Goal: Information Seeking & Learning: Understand process/instructions

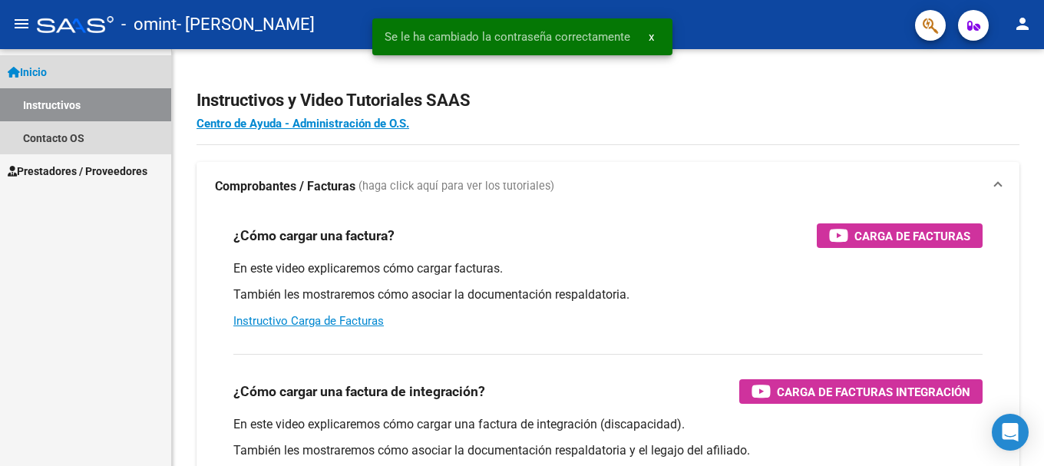
click at [58, 109] on link "Instructivos" at bounding box center [85, 104] width 171 height 33
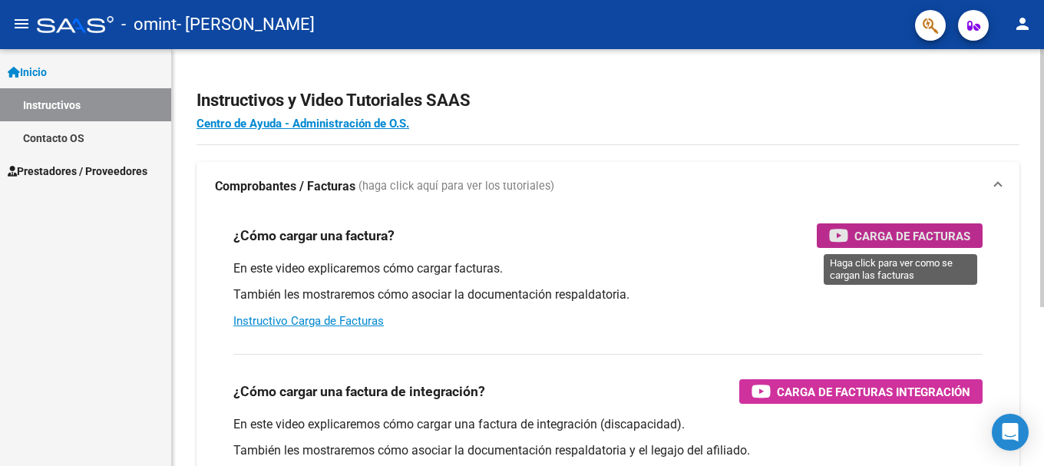
click at [861, 241] on span "Carga de Facturas" at bounding box center [912, 235] width 116 height 19
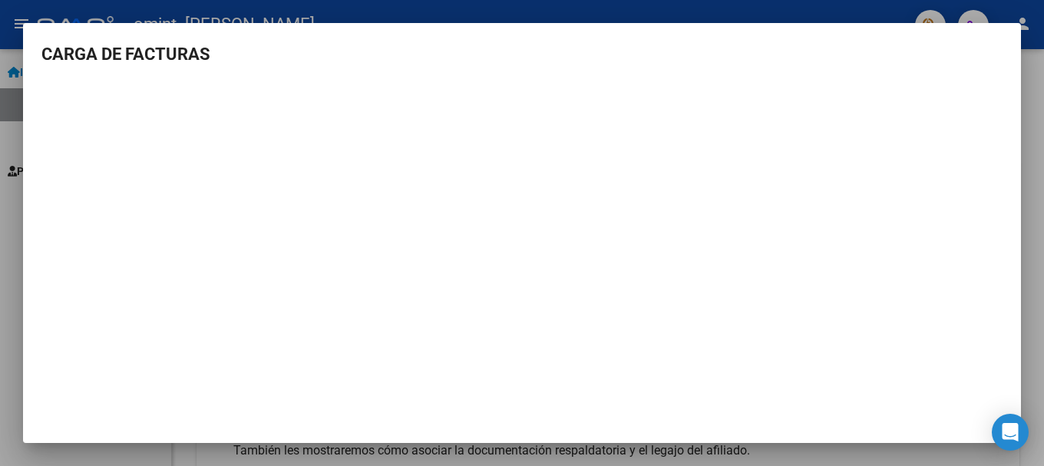
click at [1033, 111] on div at bounding box center [522, 233] width 1044 height 466
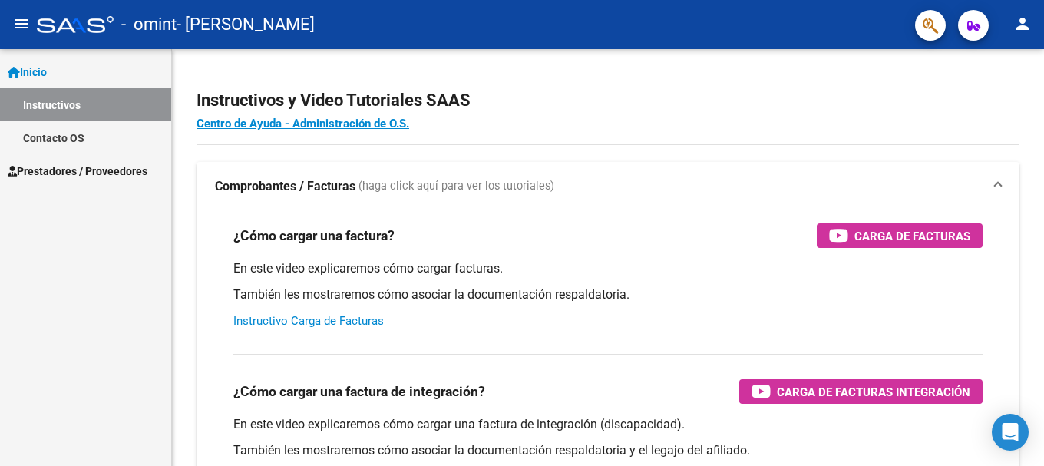
click at [59, 97] on link "Instructivos" at bounding box center [85, 104] width 171 height 33
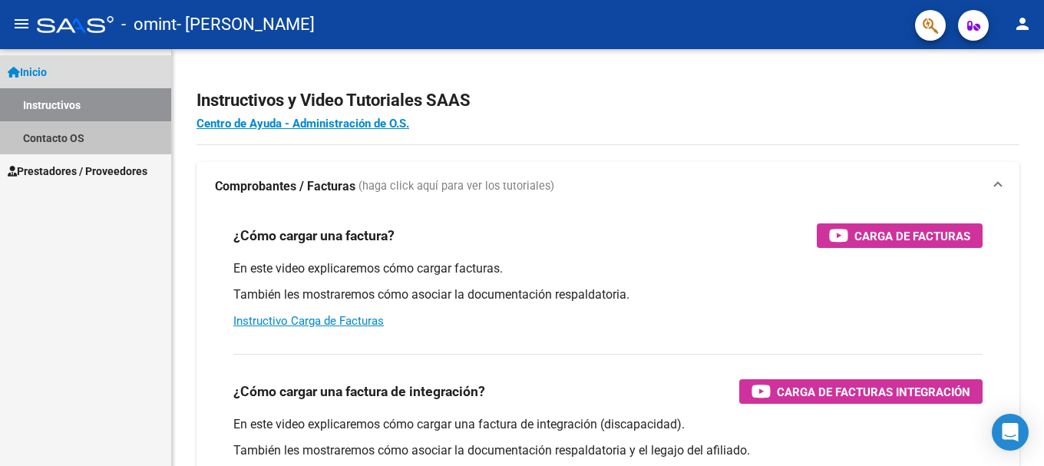
click at [48, 137] on link "Contacto OS" at bounding box center [85, 137] width 171 height 33
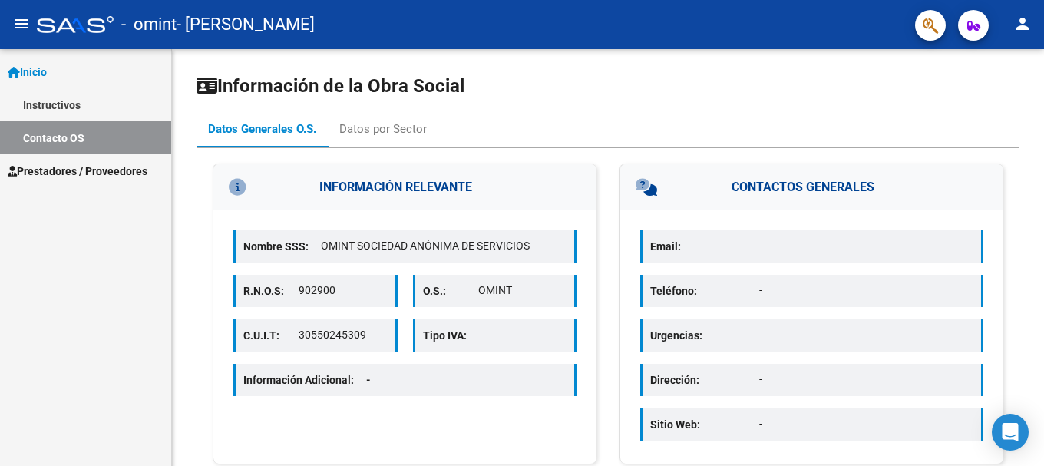
click at [67, 172] on span "Prestadores / Proveedores" at bounding box center [78, 171] width 140 height 17
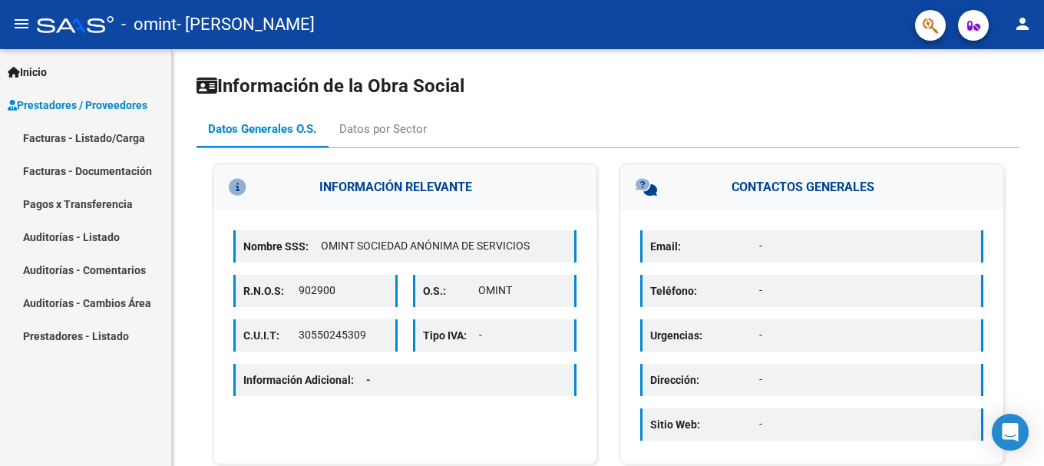
click at [102, 142] on link "Facturas - Listado/Carga" at bounding box center [85, 137] width 171 height 33
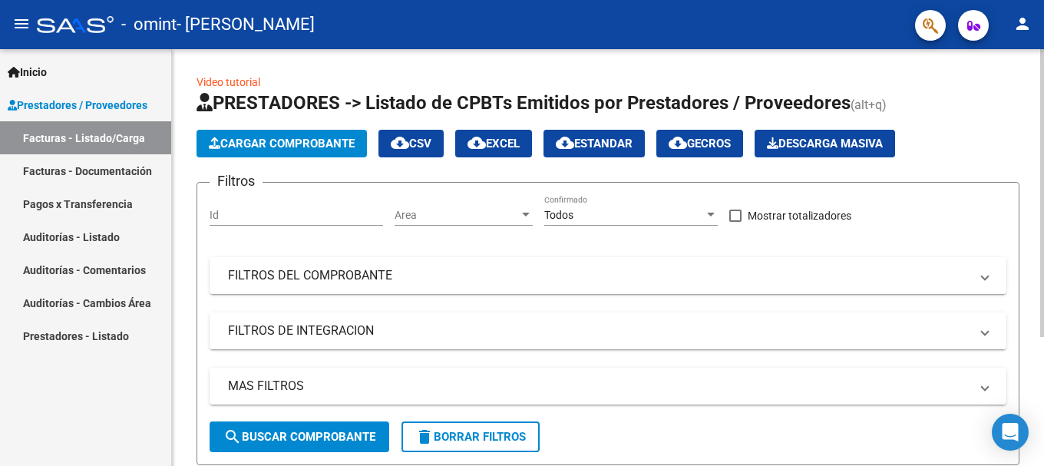
drag, startPoint x: 988, startPoint y: 0, endPoint x: 331, endPoint y: 68, distance: 660.5
click at [331, 68] on div "Video tutorial PRESTADORES -> Listado de CPBTs Emitidos por Prestadores / Prove…" at bounding box center [608, 351] width 872 height 604
click at [94, 173] on link "Facturas - Documentación" at bounding box center [85, 170] width 171 height 33
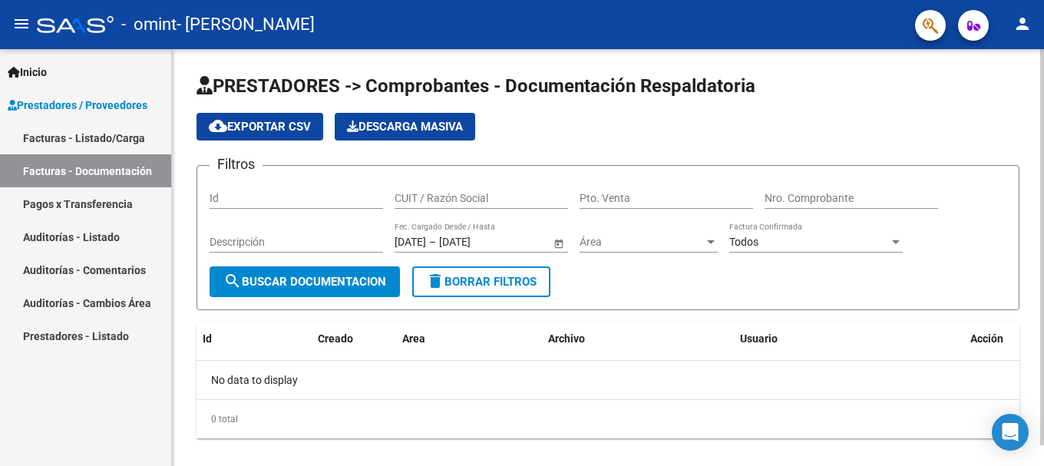
scroll to position [21, 0]
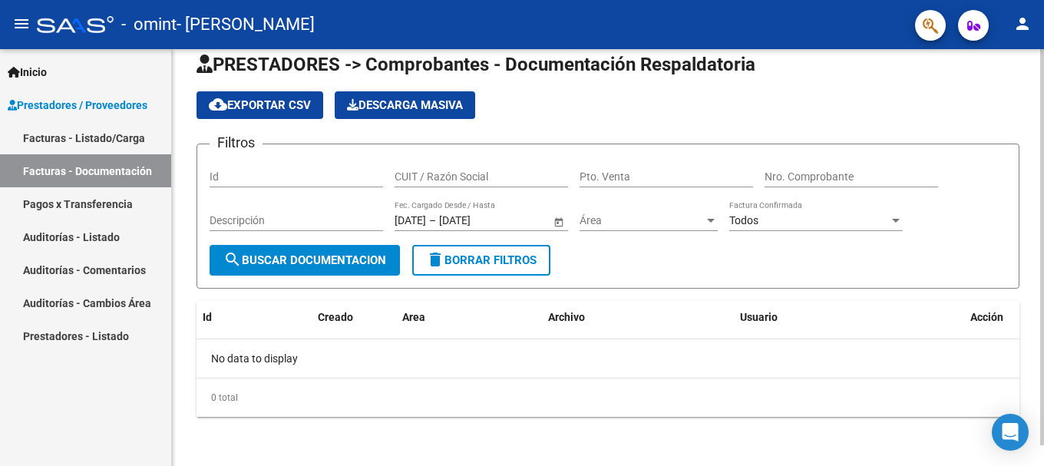
click at [1036, 257] on div "PRESTADORES -> Comprobantes - Documentación Respaldatoria cloud_download Export…" at bounding box center [610, 247] width 876 height 438
click at [85, 137] on link "Facturas - Listado/Carga" at bounding box center [85, 137] width 171 height 33
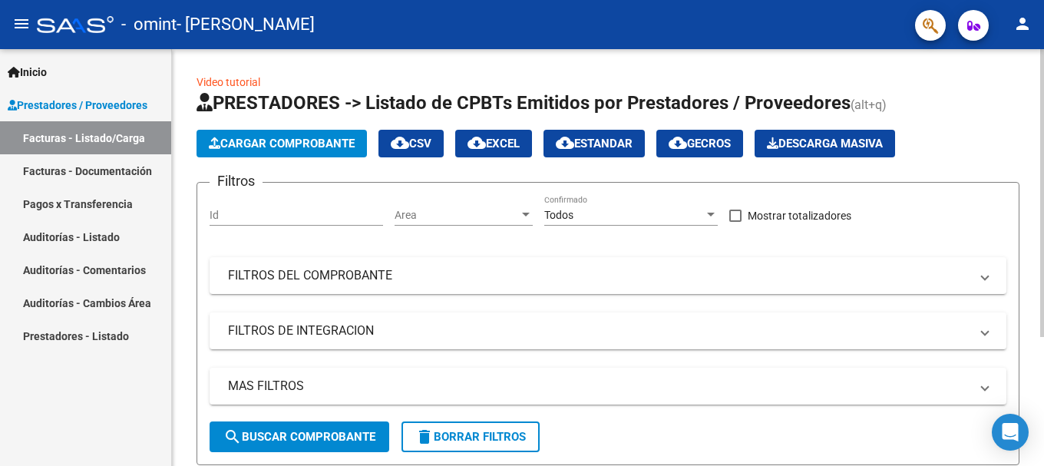
click at [1042, 133] on div at bounding box center [1042, 193] width 4 height 288
click at [55, 332] on link "Prestadores - Listado" at bounding box center [85, 335] width 171 height 33
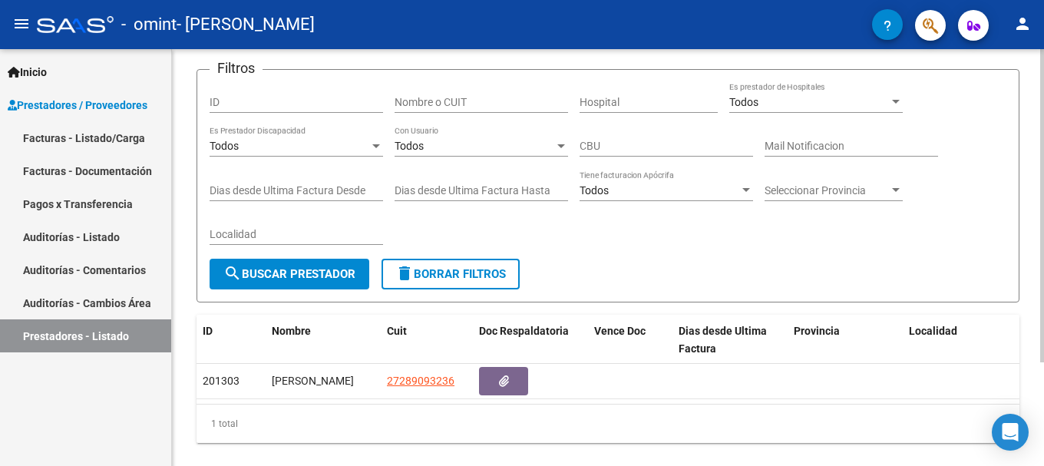
scroll to position [94, 0]
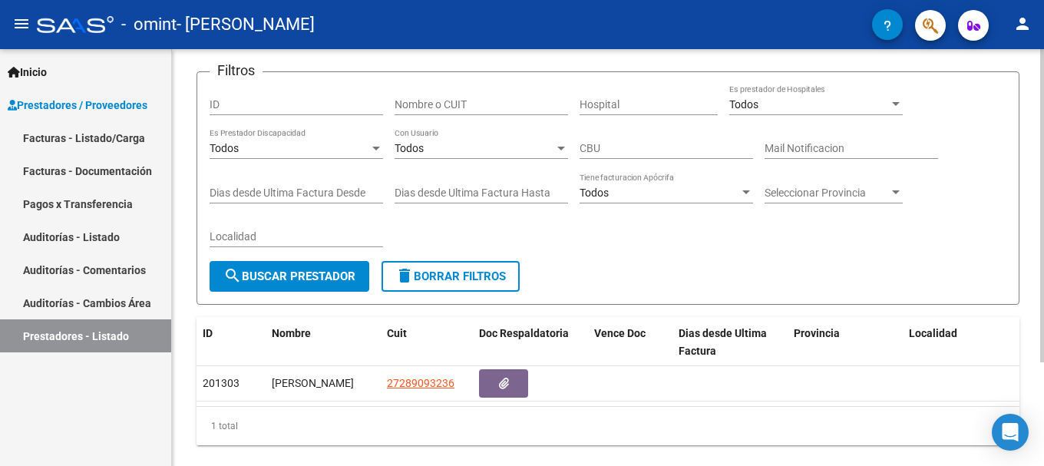
click at [1034, 147] on div "PRESTADORES -> Listado de Prestadores / Proveedores cloud_download Exportar CSV…" at bounding box center [610, 224] width 876 height 539
click at [282, 279] on span "search Buscar Prestador" at bounding box center [289, 276] width 132 height 14
click at [301, 100] on input "ID" at bounding box center [296, 104] width 173 height 13
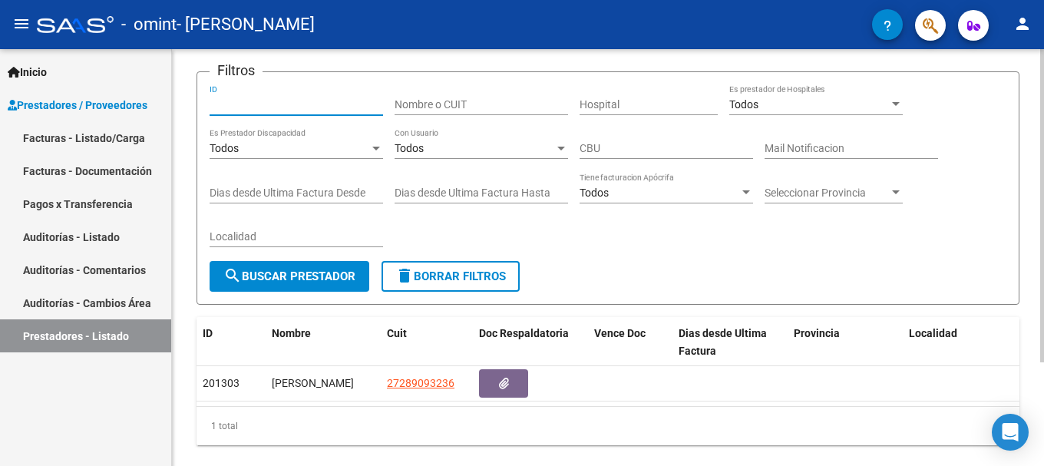
click at [457, 104] on input "Nombre o CUIT" at bounding box center [480, 104] width 173 height 13
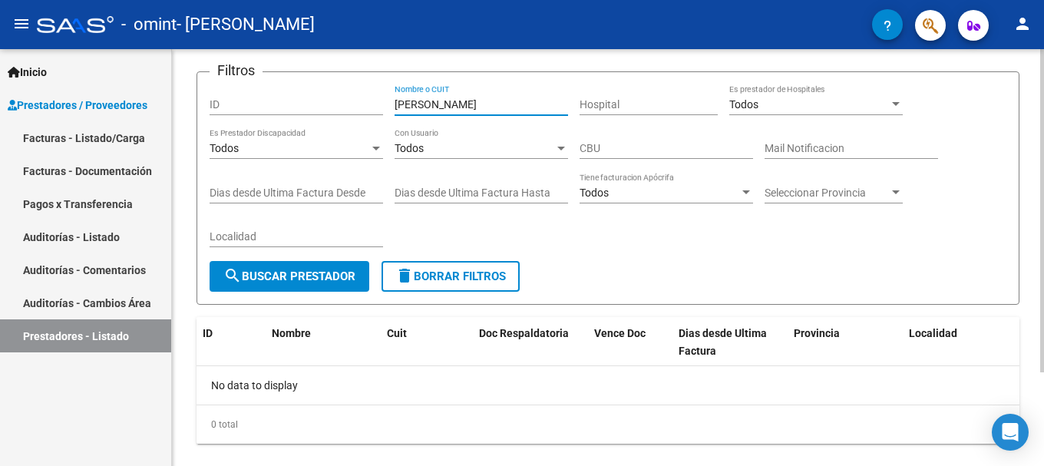
scroll to position [0, 0]
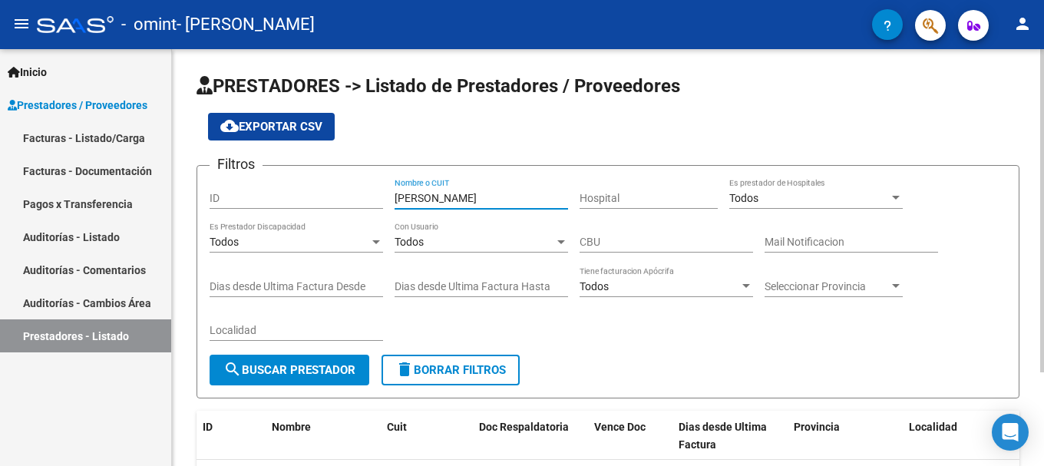
click at [1030, 154] on div "PRESTADORES -> Listado de Prestadores / Proveedores cloud_download Exportar CSV…" at bounding box center [610, 317] width 876 height 537
type input "[PERSON_NAME]"
drag, startPoint x: 1032, startPoint y: 156, endPoint x: 1041, endPoint y: 226, distance: 71.1
click at [1041, 226] on div "PRESTADORES -> Listado de Prestadores / Proveedores cloud_download Exportar CSV…" at bounding box center [610, 317] width 876 height 537
click at [1038, 226] on div "PRESTADORES -> Listado de Prestadores / Proveedores cloud_download Exportar CSV…" at bounding box center [610, 317] width 876 height 537
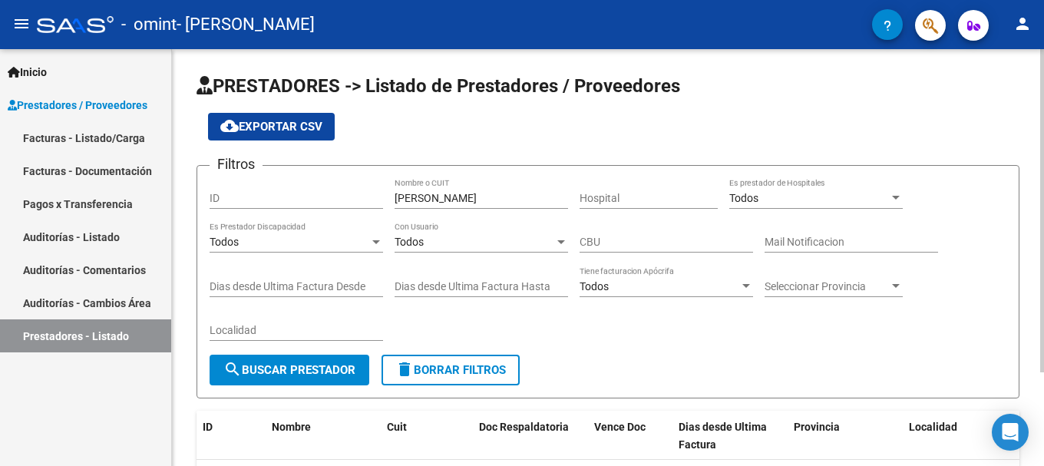
drag, startPoint x: 1036, startPoint y: 113, endPoint x: 1043, endPoint y: 122, distance: 11.5
click at [1041, 138] on div "PRESTADORES -> Listado de Prestadores / Proveedores cloud_download Exportar CSV…" at bounding box center [610, 317] width 876 height 537
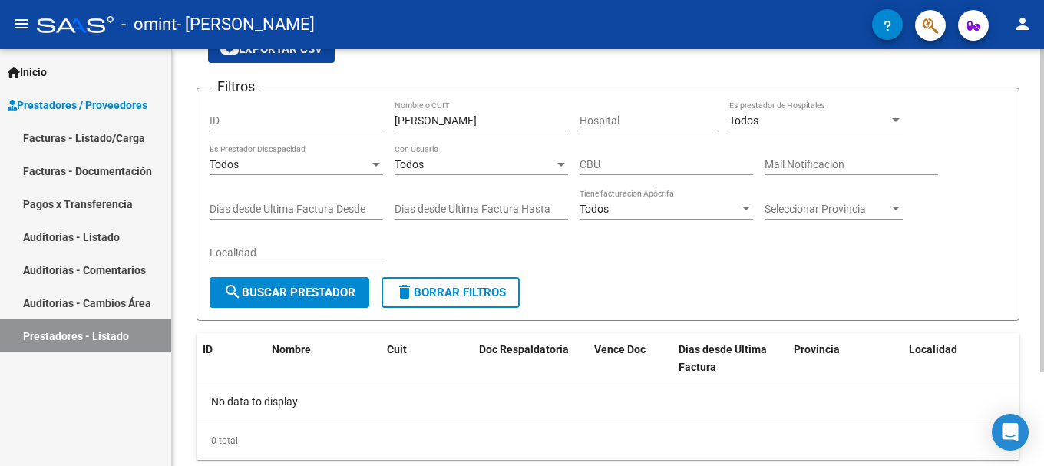
click at [1040, 173] on div at bounding box center [1042, 270] width 4 height 323
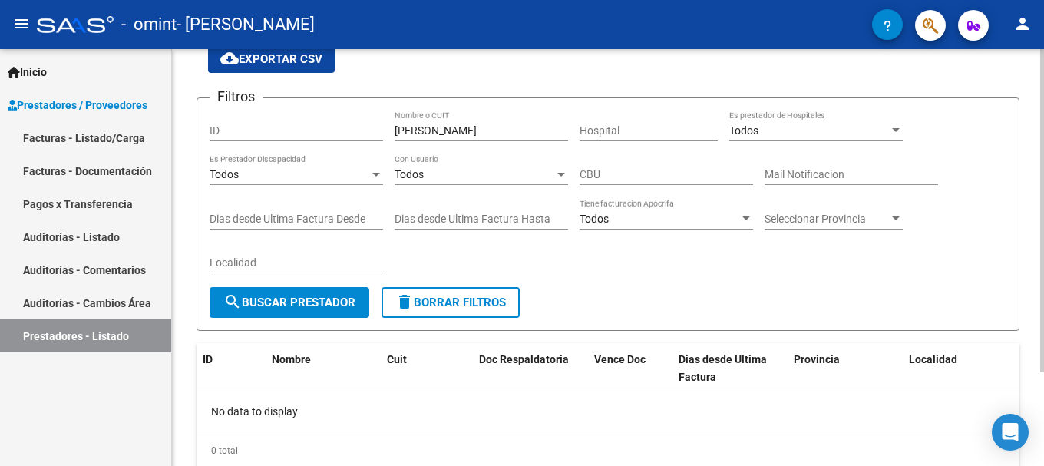
click at [1033, 109] on div "PRESTADORES -> Listado de Prestadores / Proveedores cloud_download Exportar CSV…" at bounding box center [608, 250] width 872 height 537
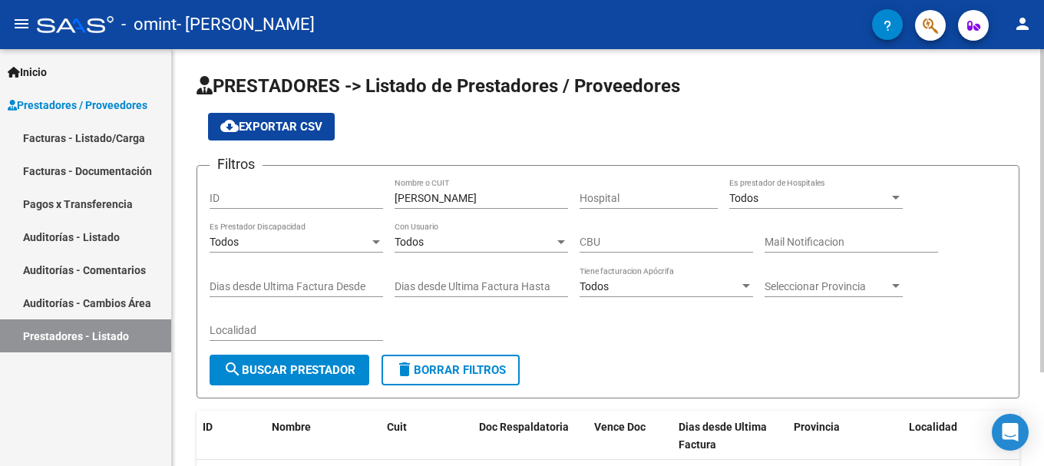
click at [1043, 60] on div at bounding box center [1042, 210] width 4 height 323
click at [110, 137] on link "Facturas - Listado/Carga" at bounding box center [85, 137] width 171 height 33
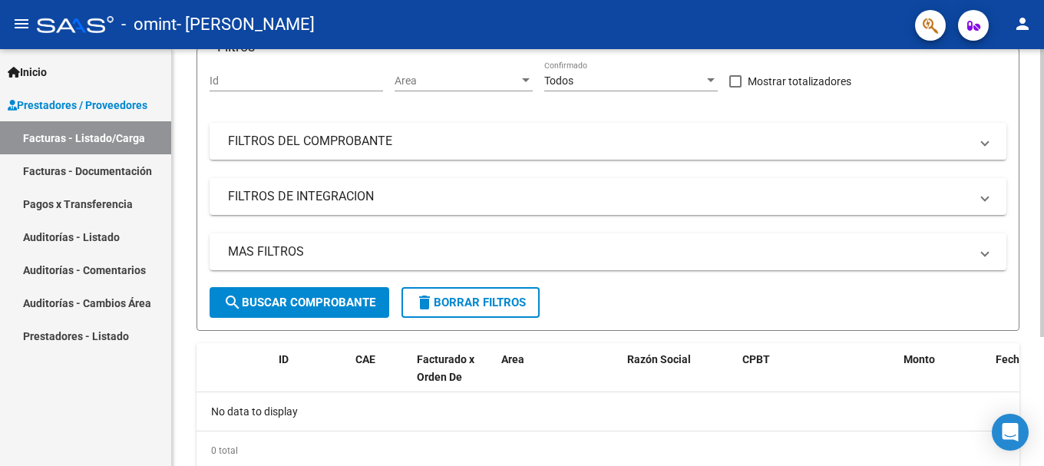
scroll to position [136, 0]
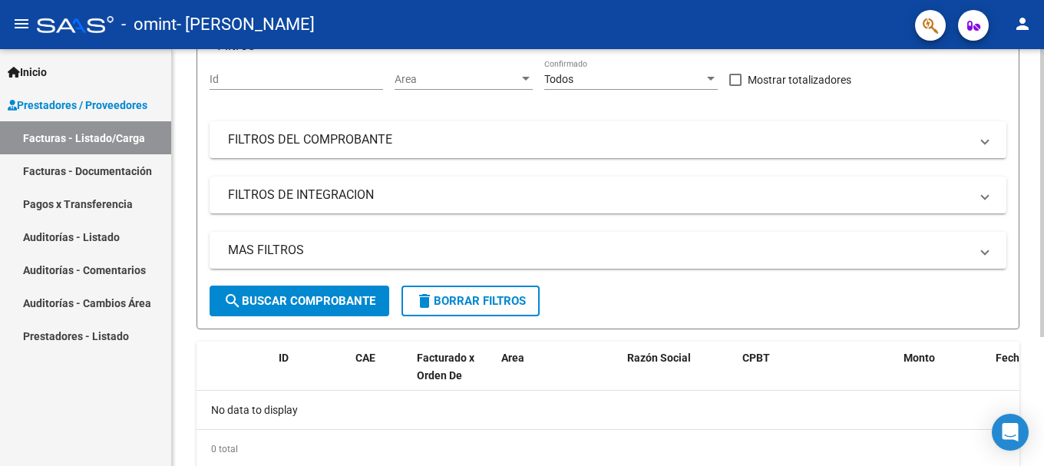
click at [1043, 218] on div at bounding box center [1042, 287] width 4 height 288
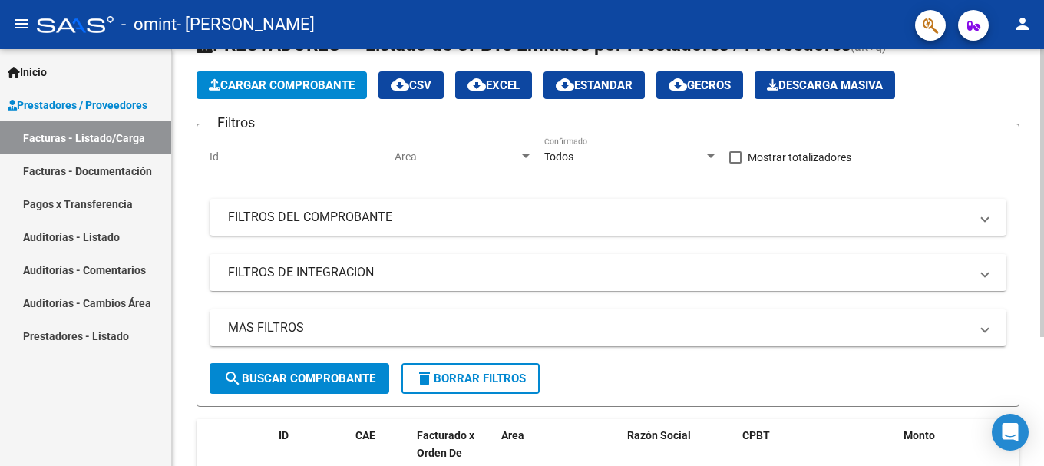
click at [1035, 149] on div "Video tutorial PRESTADORES -> Listado de CPBTs Emitidos por Prestadores / Prove…" at bounding box center [610, 293] width 876 height 604
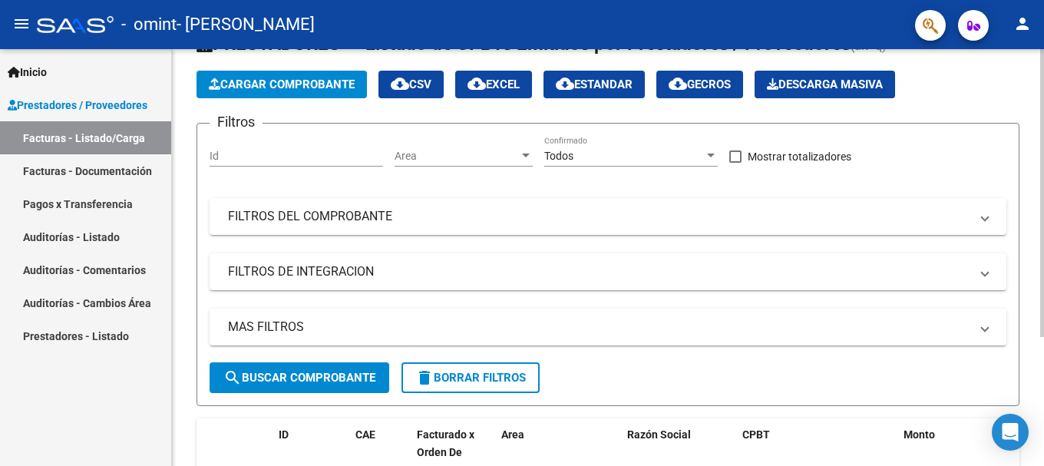
click at [625, 159] on div "Todos" at bounding box center [624, 156] width 160 height 13
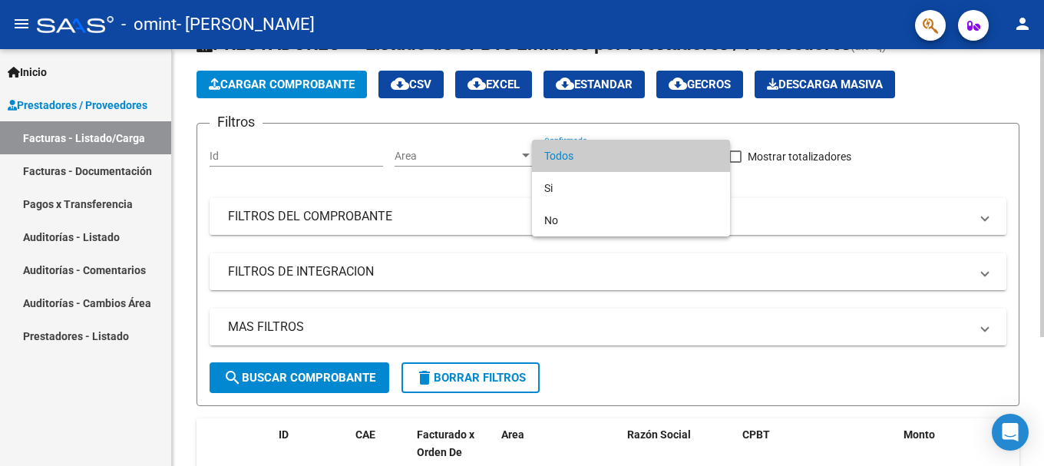
click at [625, 159] on span "Todos" at bounding box center [630, 156] width 173 height 32
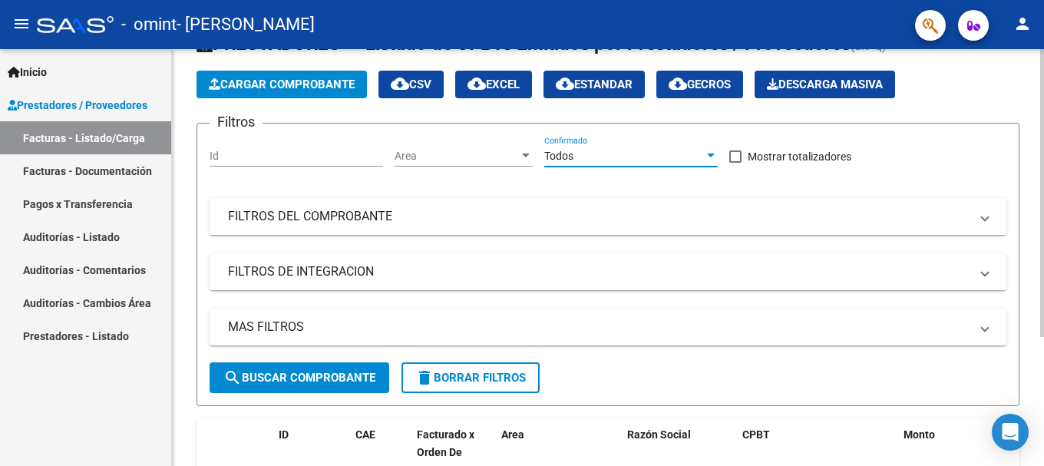
click at [329, 217] on mat-panel-title "FILTROS DEL COMPROBANTE" at bounding box center [598, 216] width 741 height 17
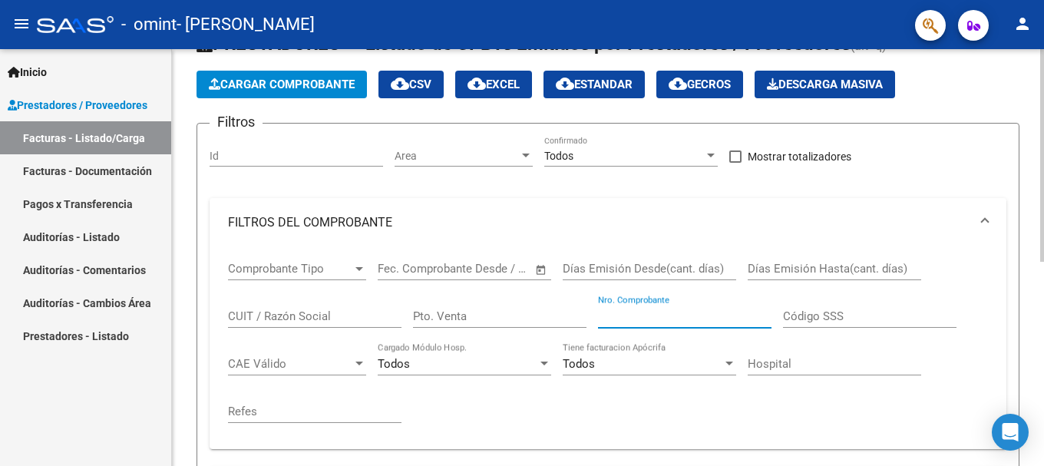
click at [647, 314] on input "Nro. Comprobante" at bounding box center [684, 316] width 173 height 14
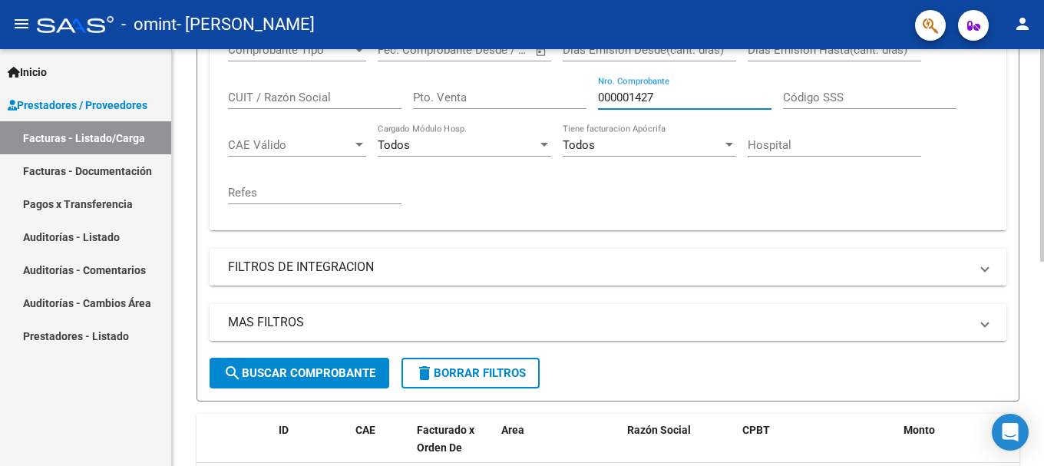
scroll to position [281, 0]
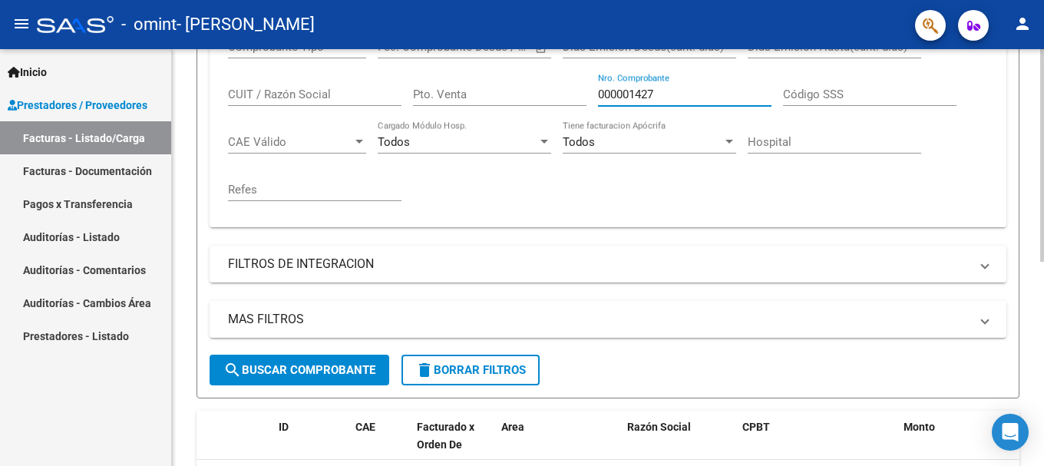
click at [1035, 236] on div "Video tutorial PRESTADORES -> Listado de CPBTs Emitidos por Prestadores / Prove…" at bounding box center [610, 177] width 876 height 818
type input "000001427"
click at [320, 368] on span "search Buscar Comprobante" at bounding box center [299, 370] width 152 height 14
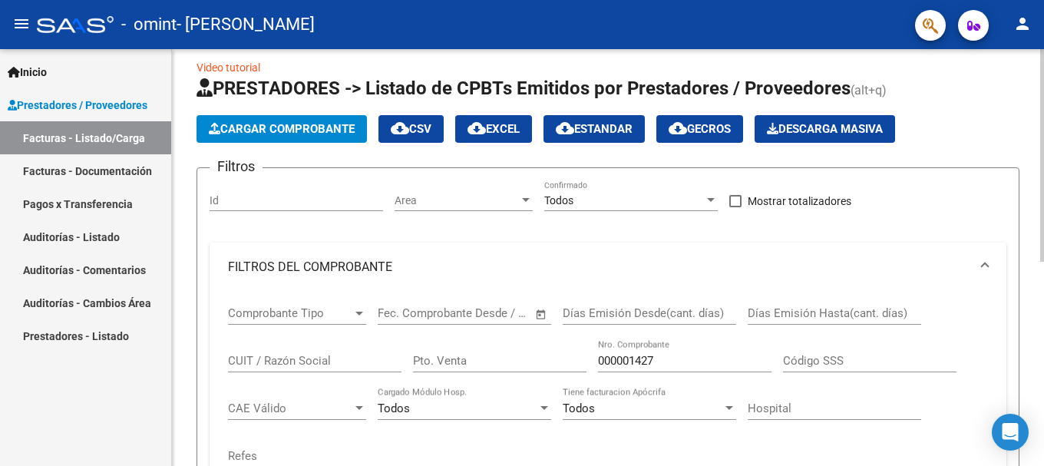
scroll to position [13, 0]
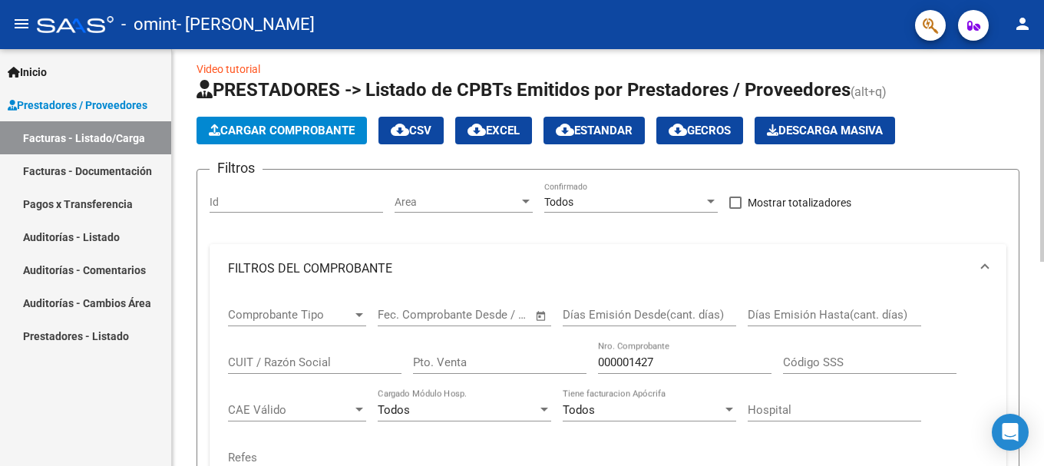
click at [1043, 71] on div at bounding box center [1042, 162] width 4 height 213
click at [431, 132] on span "cloud_download CSV" at bounding box center [411, 131] width 41 height 14
click at [695, 45] on mat-toolbar "menu - omint - [PERSON_NAME] person" at bounding box center [522, 24] width 1044 height 49
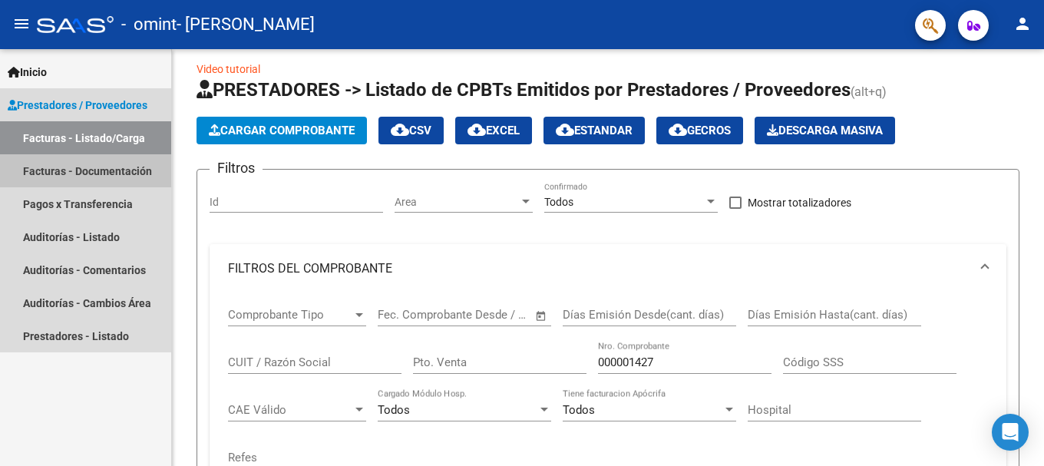
click at [119, 177] on link "Facturas - Documentación" at bounding box center [85, 170] width 171 height 33
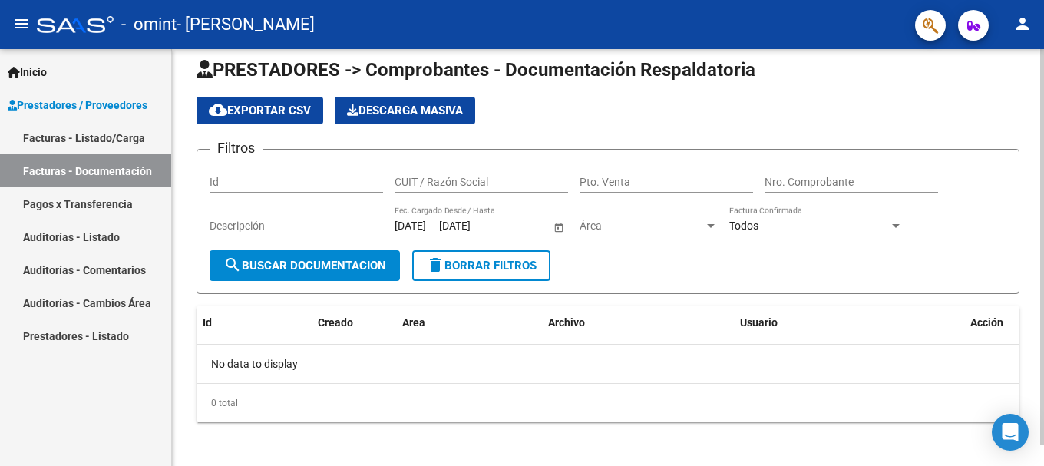
scroll to position [21, 0]
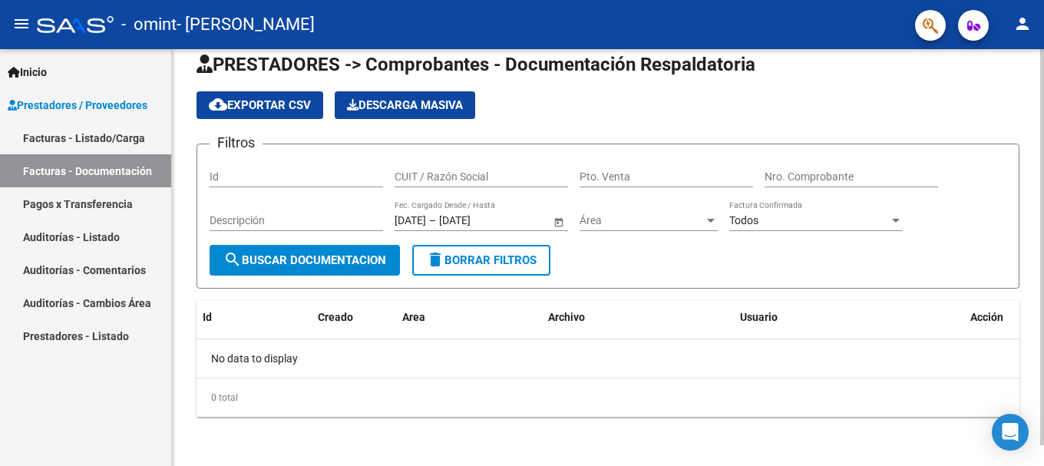
click at [1035, 185] on div "PRESTADORES -> Comprobantes - Documentación Respaldatoria cloud_download Export…" at bounding box center [610, 247] width 876 height 438
click at [822, 173] on input "Nro. Comprobante" at bounding box center [850, 176] width 173 height 13
click at [692, 174] on input "Pto. Venta" at bounding box center [665, 176] width 173 height 13
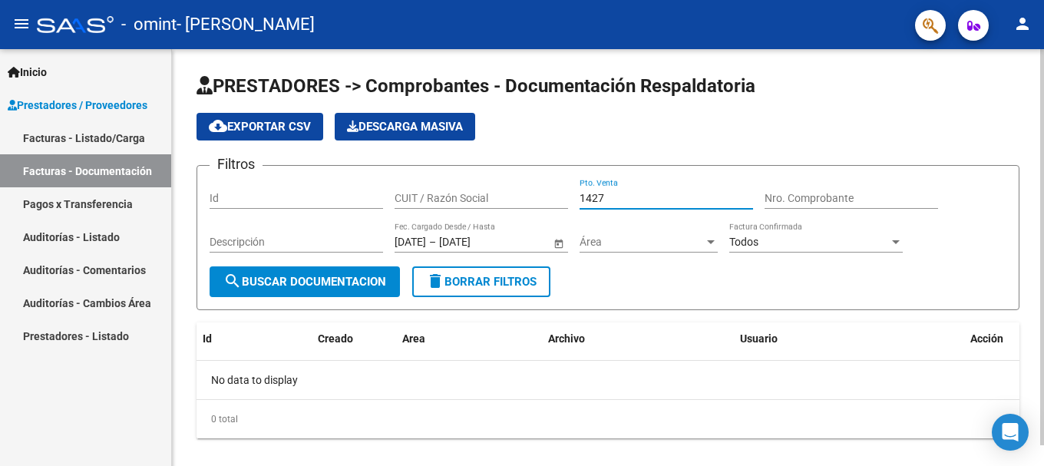
click at [593, 196] on input "1427" at bounding box center [665, 198] width 173 height 13
type input "1427"
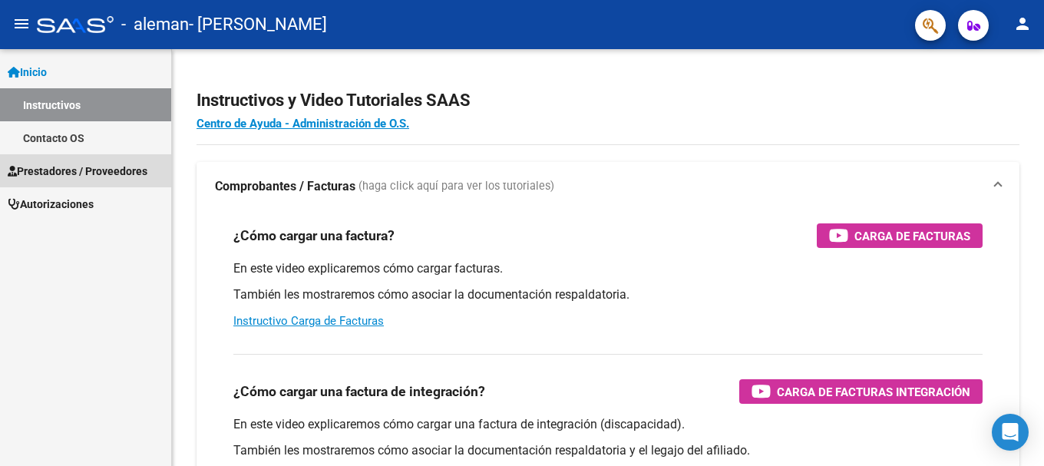
click at [107, 175] on span "Prestadores / Proveedores" at bounding box center [78, 171] width 140 height 17
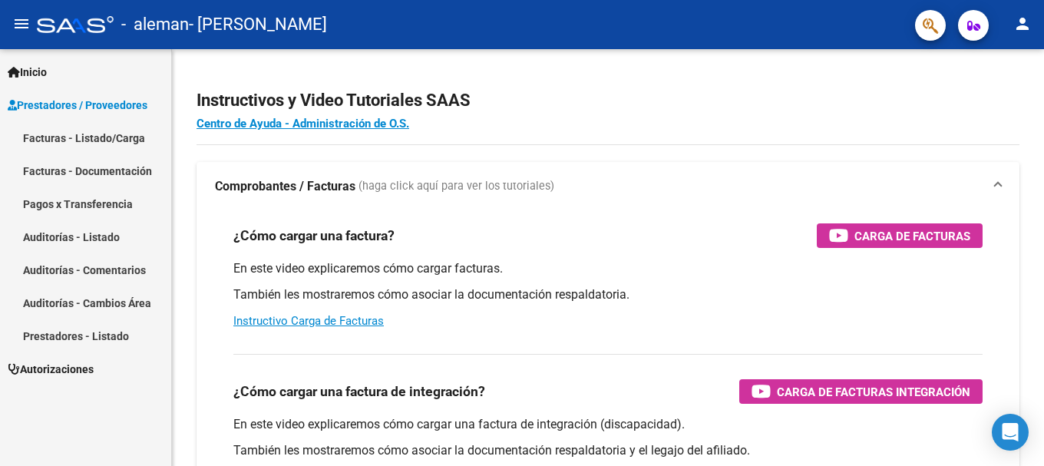
click at [124, 140] on link "Facturas - Listado/Carga" at bounding box center [85, 137] width 171 height 33
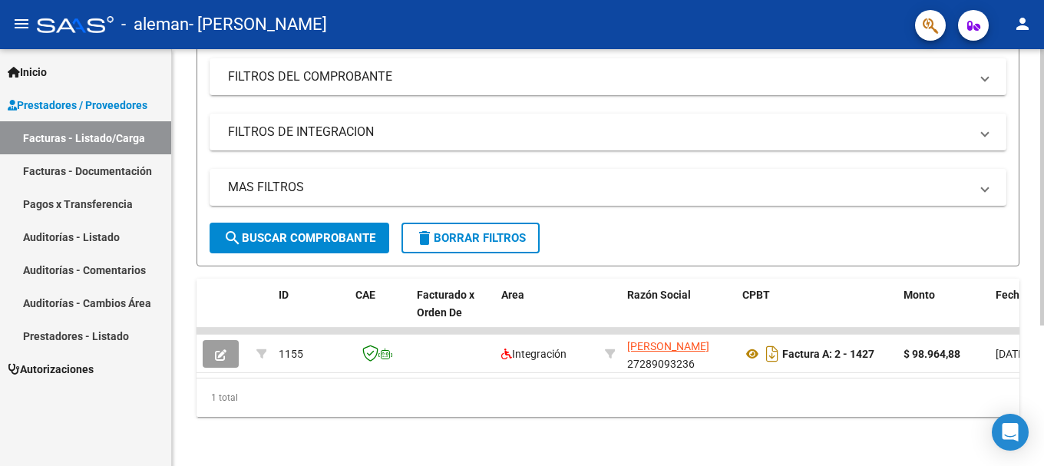
scroll to position [211, 0]
click at [1035, 354] on div "Video tutorial PRESTADORES -> Listado de CPBTs Emitidos por Prestadores / Prove…" at bounding box center [610, 158] width 876 height 616
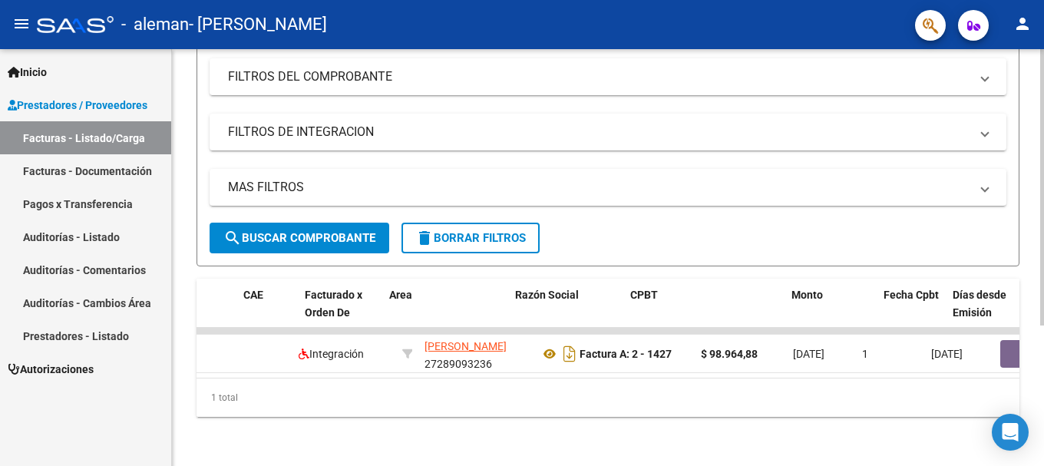
scroll to position [0, 0]
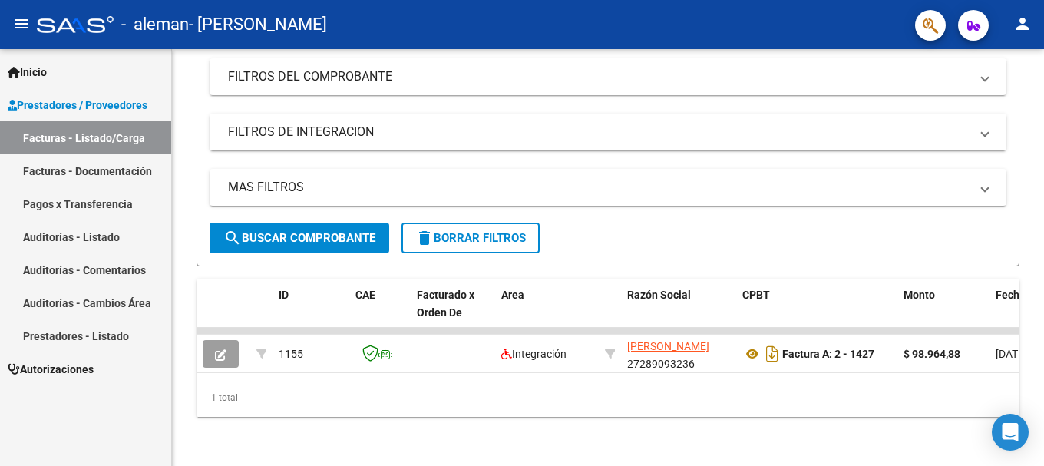
click at [24, 25] on mat-icon "menu" at bounding box center [21, 24] width 18 height 18
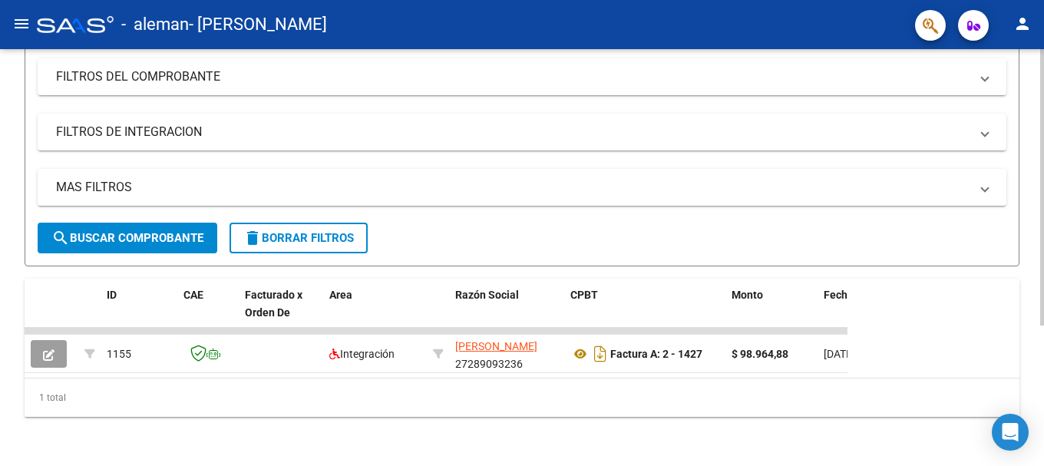
click at [1032, 103] on div "Video tutorial PRESTADORES -> Listado de CPBTs Emitidos por Prestadores / Prove…" at bounding box center [522, 158] width 1044 height 616
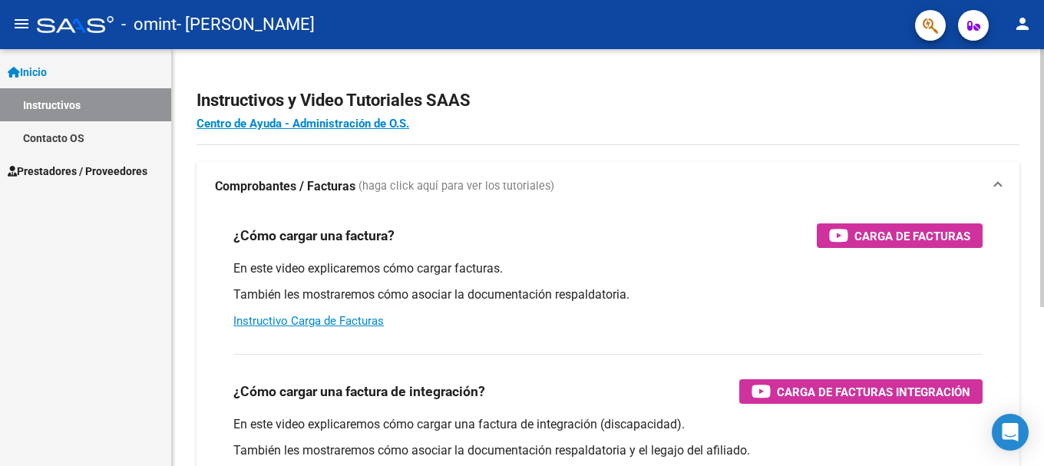
drag, startPoint x: 983, startPoint y: 135, endPoint x: 982, endPoint y: 116, distance: 19.2
click at [983, 130] on app-root-component "Instructivos y Video Tutoriales SAAS Centro de Ayuda - Administración de O.S. C…" at bounding box center [607, 361] width 823 height 575
click at [1032, 117] on div at bounding box center [1042, 178] width 4 height 258
click at [1032, 101] on div at bounding box center [1042, 178] width 4 height 258
click at [990, 100] on h2 "Instructivos y Video Tutoriales SAAS" at bounding box center [607, 100] width 823 height 29
